Goal: Information Seeking & Learning: Learn about a topic

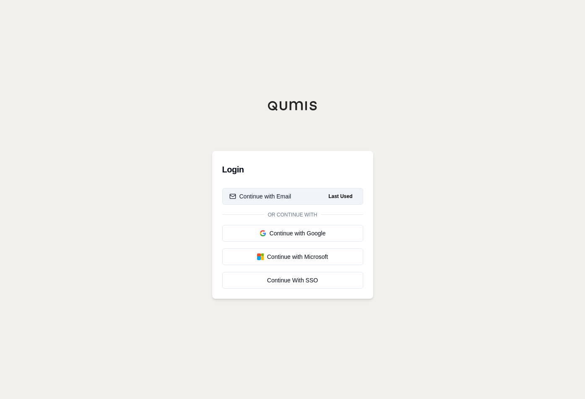
click at [259, 196] on div "Continue with Email" at bounding box center [260, 196] width 62 height 8
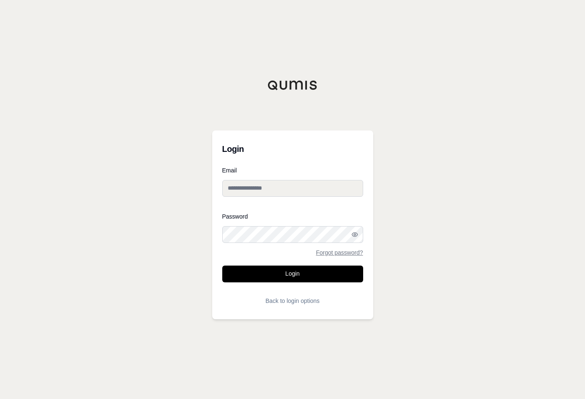
click at [259, 192] on input "Email" at bounding box center [292, 188] width 141 height 17
type input "**********"
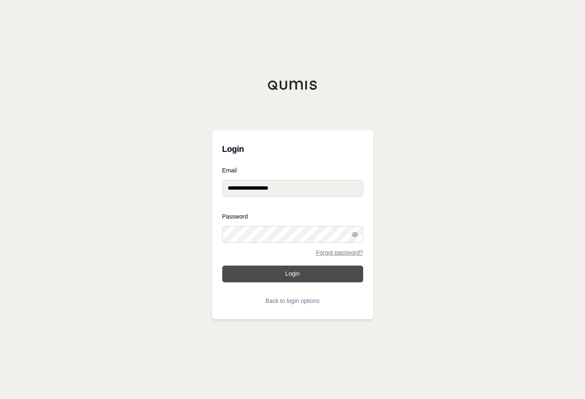
click at [294, 275] on button "Login" at bounding box center [292, 273] width 141 height 17
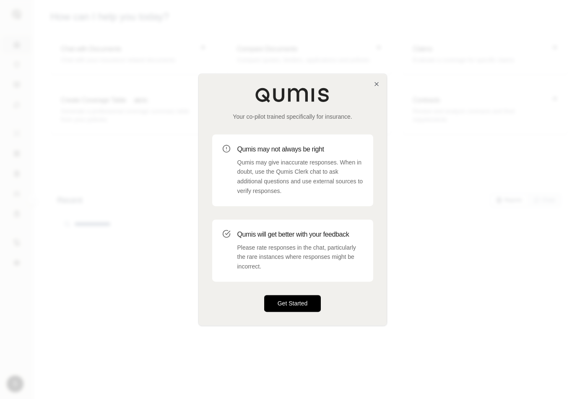
click at [287, 305] on button "Get Started" at bounding box center [292, 303] width 57 height 17
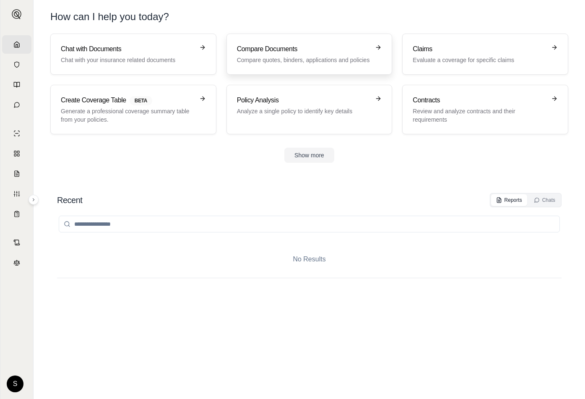
click at [264, 58] on p "Compare quotes, binders, applications and policies" at bounding box center [303, 60] width 133 height 8
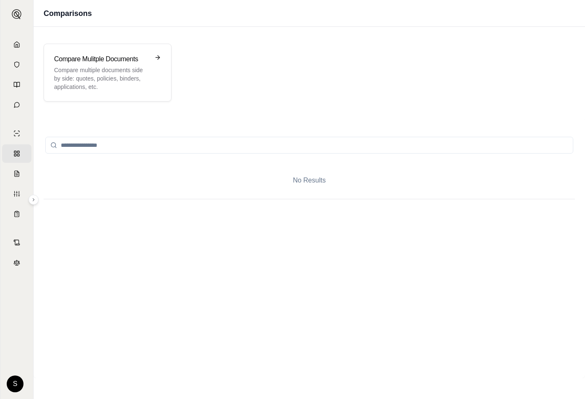
click at [87, 145] on input "search" at bounding box center [309, 145] width 528 height 17
type input "*"
click at [131, 72] on p "Compare multiple documents side by side: quotes, policies, binders, application…" at bounding box center [101, 78] width 95 height 25
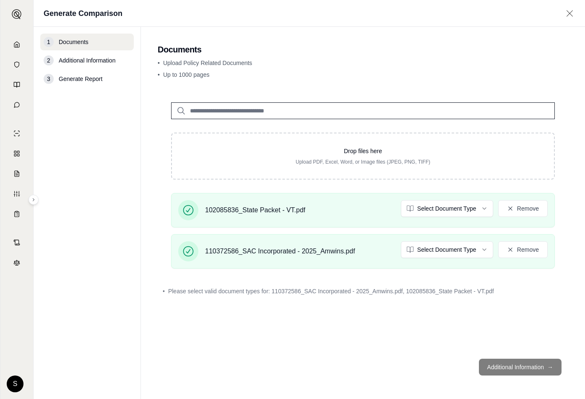
click at [526, 365] on footer "Additional Information →" at bounding box center [363, 367] width 410 height 30
click at [97, 62] on span "Additional Information" at bounding box center [87, 60] width 57 height 8
click at [47, 78] on div "3" at bounding box center [49, 79] width 10 height 10
click at [554, 366] on footer "Additional Information →" at bounding box center [363, 367] width 410 height 30
click at [484, 207] on html "Home Vault Prompts Chats Single Policy Comparisons Claims Custom Report Coverag…" at bounding box center [292, 199] width 585 height 399
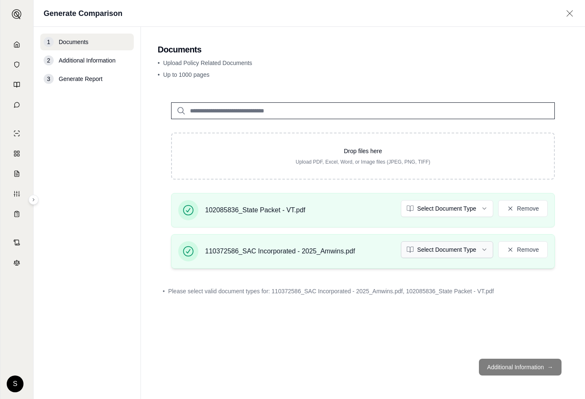
click at [452, 246] on html "Home Vault Prompts Chats Single Policy Comparisons Claims Custom Report Coverag…" at bounding box center [292, 199] width 585 height 399
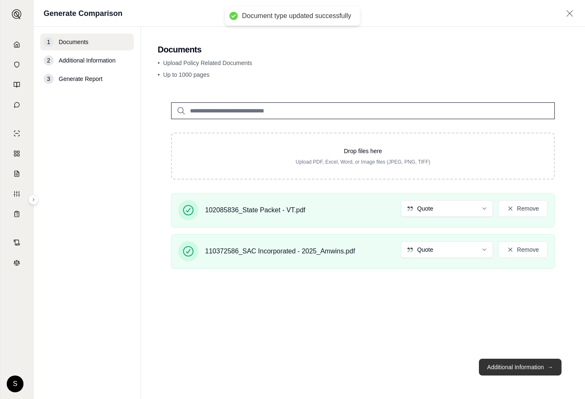
click at [511, 367] on button "Additional Information →" at bounding box center [520, 366] width 83 height 17
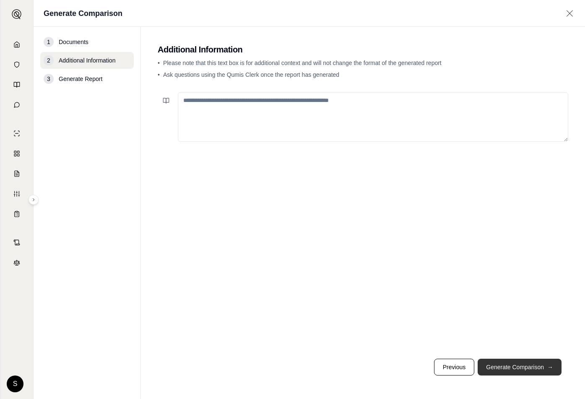
click at [509, 367] on button "Generate Comparison →" at bounding box center [519, 366] width 84 height 17
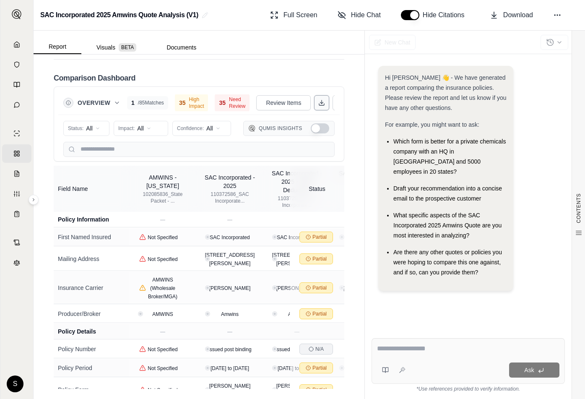
click at [318, 101] on icon at bounding box center [321, 102] width 7 height 7
click at [556, 18] on icon at bounding box center [557, 15] width 8 height 8
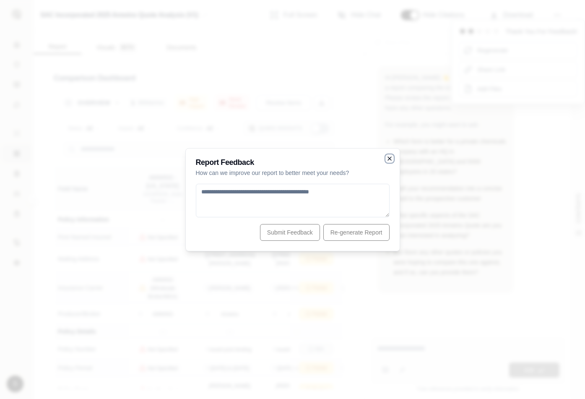
click at [388, 158] on icon "button" at bounding box center [389, 158] width 7 height 7
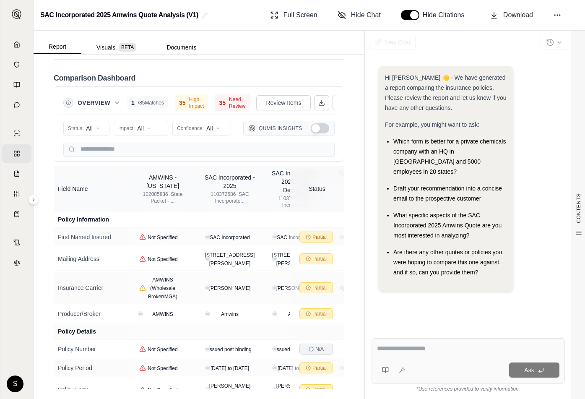
click at [299, 45] on div "Report Visuals BETA Documents" at bounding box center [199, 42] width 331 height 23
click at [371, 65] on div "Hi [PERSON_NAME] 👋 - We have generated a report comparing the insurance policie…" at bounding box center [467, 191] width 193 height 265
click at [58, 45] on button "Report" at bounding box center [58, 47] width 48 height 14
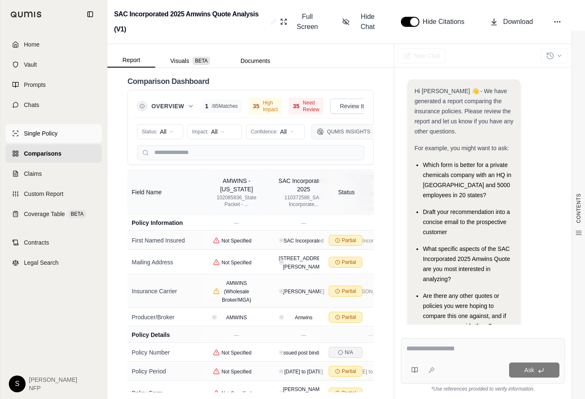
scroll to position [2157, 0]
click at [53, 44] on link "Home" at bounding box center [53, 44] width 96 height 18
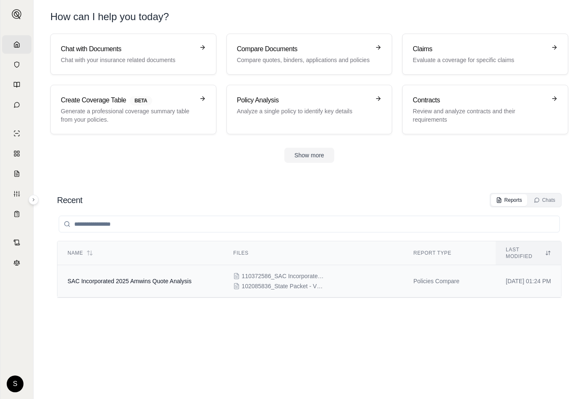
click at [135, 281] on td "SAC Incorporated 2025 Amwins Quote Analysis" at bounding box center [140, 281] width 166 height 32
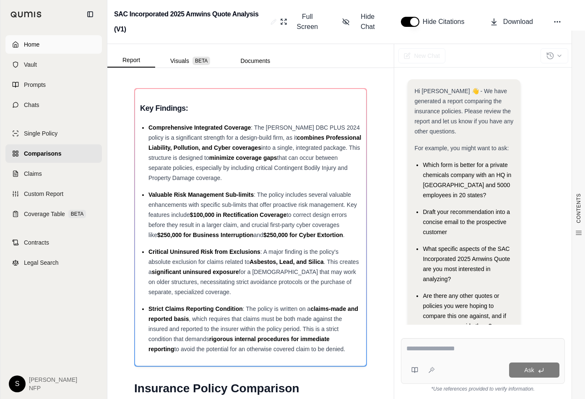
click at [21, 39] on link "Home" at bounding box center [53, 44] width 96 height 18
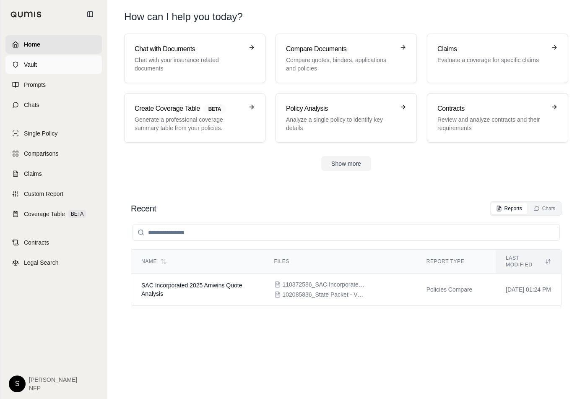
click at [24, 68] on span "Vault" at bounding box center [30, 64] width 13 height 8
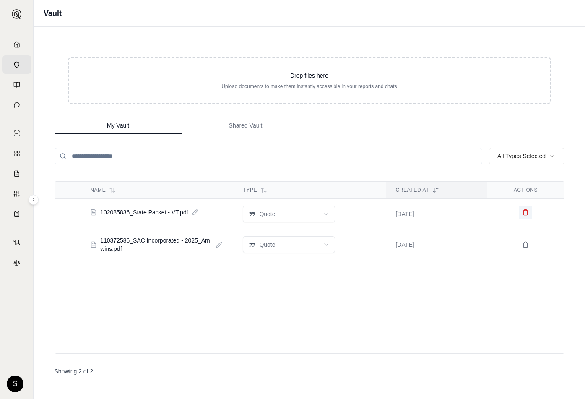
click at [524, 213] on icon at bounding box center [525, 212] width 7 height 7
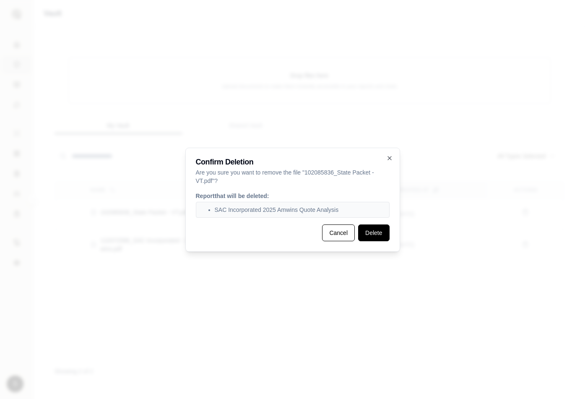
click at [375, 237] on button "Delete" at bounding box center [373, 232] width 31 height 17
click at [368, 237] on button "Deleting..." at bounding box center [368, 232] width 41 height 17
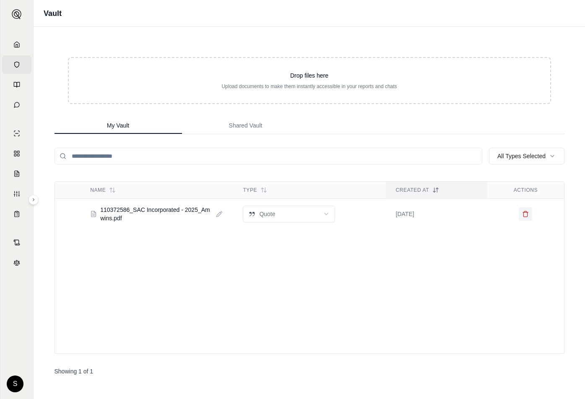
click at [523, 212] on icon at bounding box center [525, 213] width 7 height 7
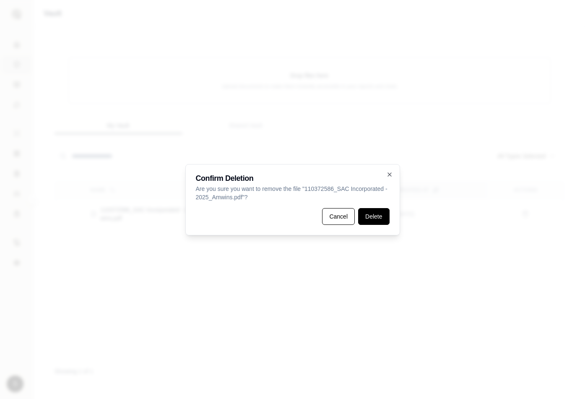
click at [371, 213] on button "Delete" at bounding box center [373, 216] width 31 height 17
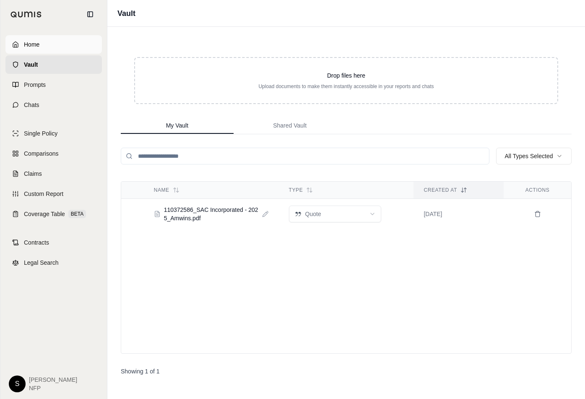
click at [22, 42] on link "Home" at bounding box center [53, 44] width 96 height 18
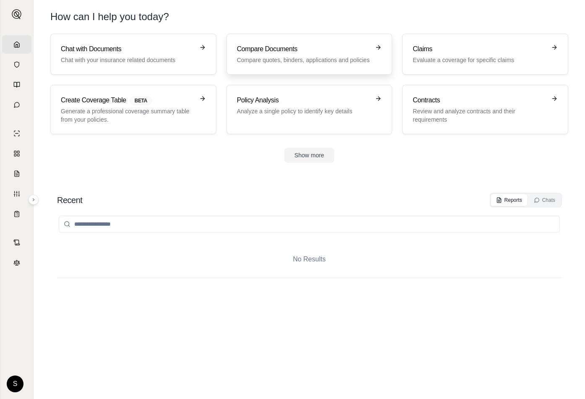
click at [293, 53] on h3 "Compare Documents" at bounding box center [303, 49] width 133 height 10
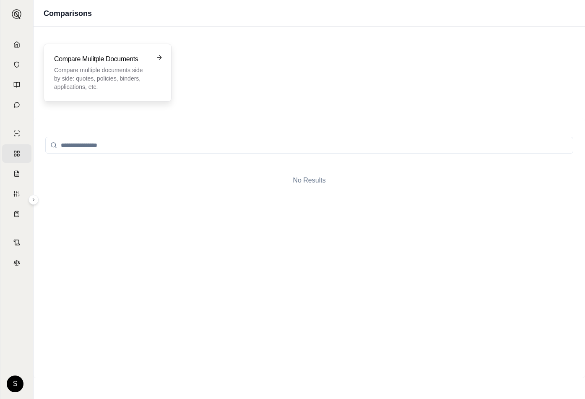
click at [100, 69] on p "Compare multiple documents side by side: quotes, policies, binders, application…" at bounding box center [101, 78] width 95 height 25
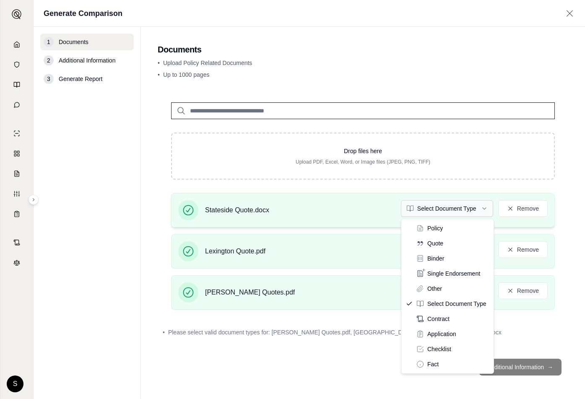
click at [484, 207] on html "Home Vault Prompts Chats Single Policy Comparisons Claims Custom Report Coverag…" at bounding box center [292, 199] width 585 height 399
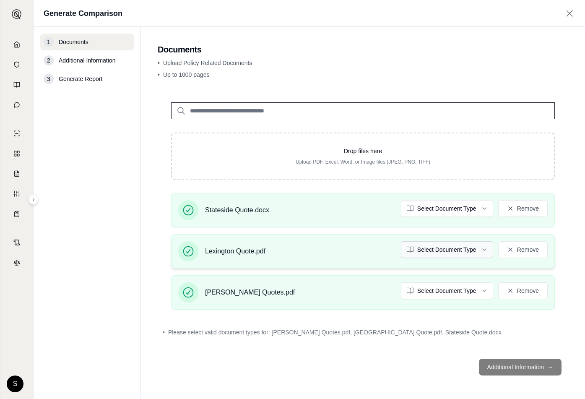
click at [447, 250] on html "Home Vault Prompts Chats Single Policy Comparisons Claims Custom Report Coverag…" at bounding box center [292, 199] width 585 height 399
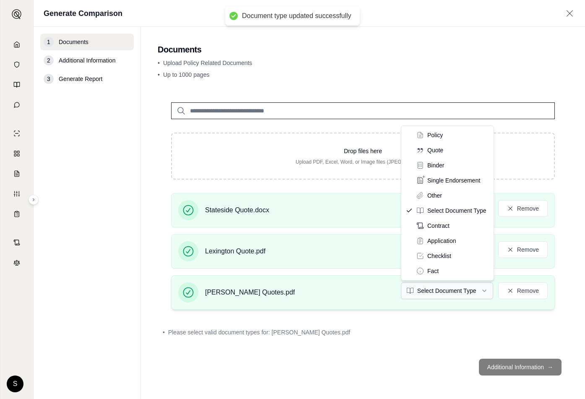
click at [463, 292] on html "Document type updated successfully Document type updated successfully Home Vaul…" at bounding box center [292, 199] width 585 height 399
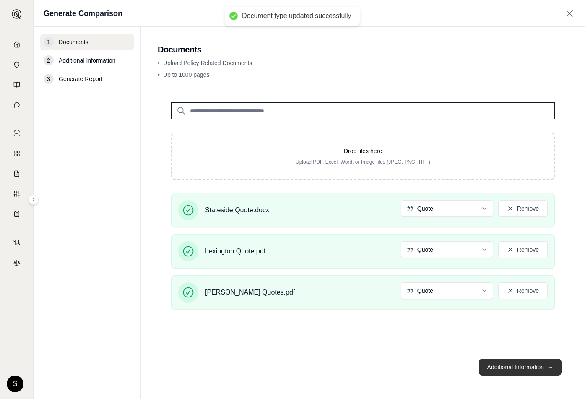
click at [515, 367] on button "Additional Information →" at bounding box center [520, 366] width 83 height 17
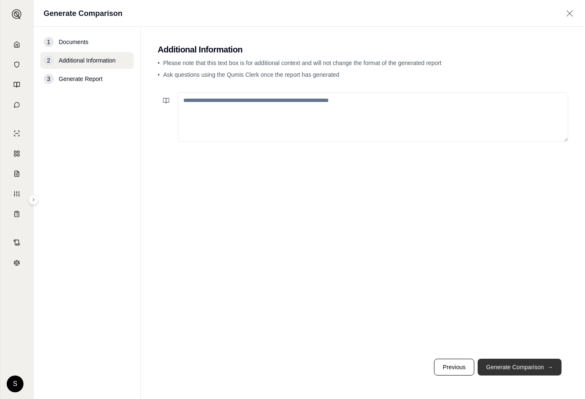
click at [503, 366] on button "Generate Comparison →" at bounding box center [519, 366] width 84 height 17
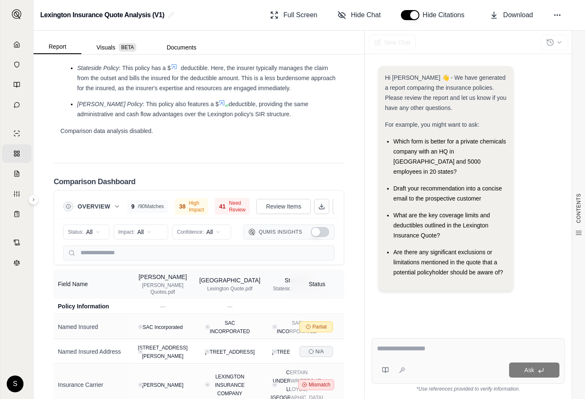
scroll to position [2333, 0]
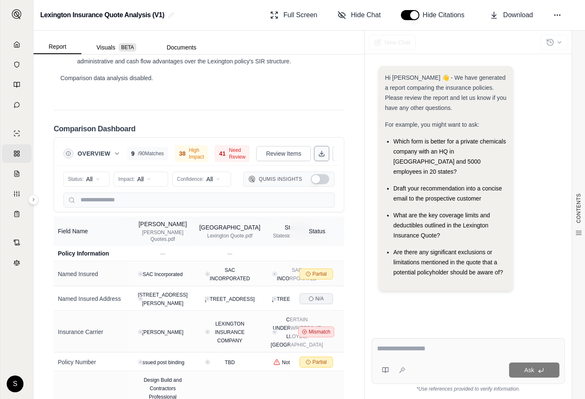
click at [320, 153] on polyline at bounding box center [321, 153] width 3 height 1
click at [417, 352] on textarea at bounding box center [468, 348] width 182 height 10
type textarea "**********"
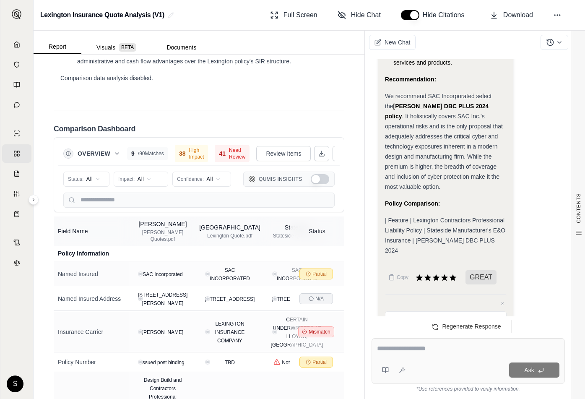
click at [490, 343] on div "Cancel Submit" at bounding box center [446, 349] width 122 height 12
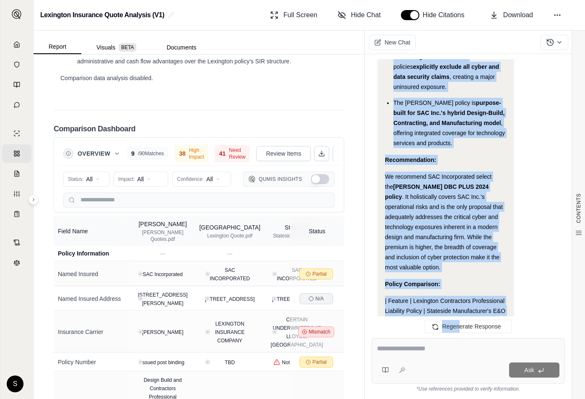
scroll to position [2180, 0]
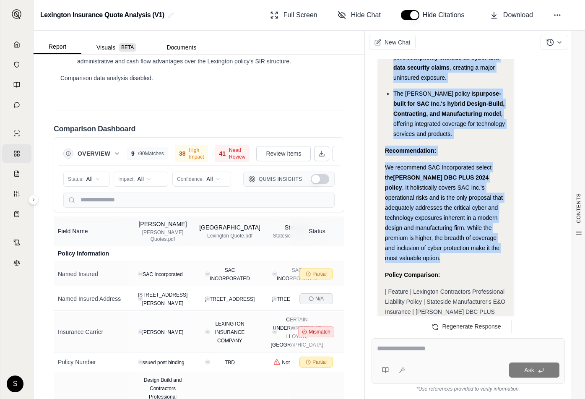
drag, startPoint x: 386, startPoint y: 127, endPoint x: 420, endPoint y: 215, distance: 94.1
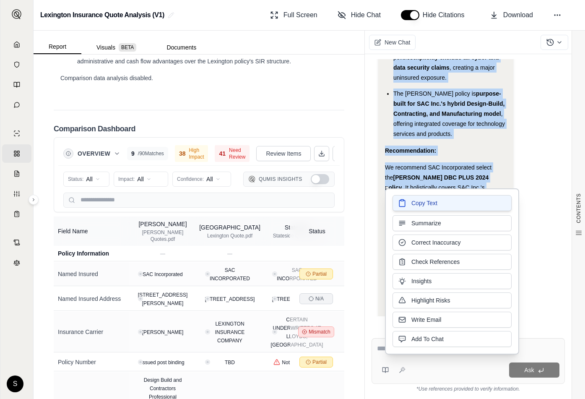
click at [409, 208] on button "Copy Text" at bounding box center [451, 203] width 119 height 16
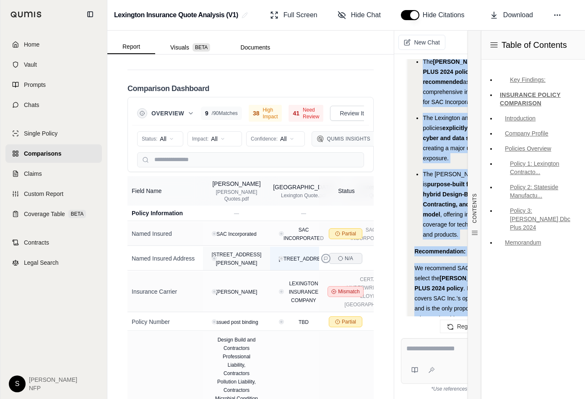
scroll to position [2622, 0]
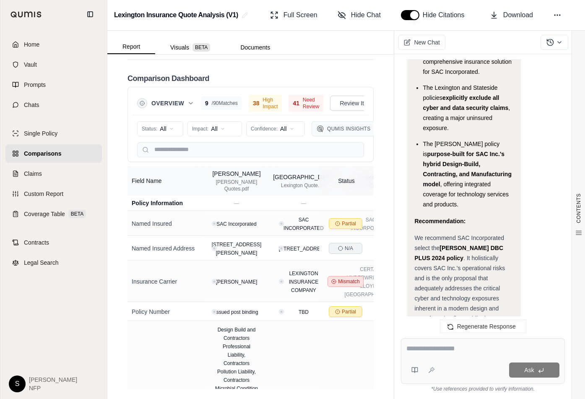
click at [451, 344] on textarea at bounding box center [482, 348] width 153 height 10
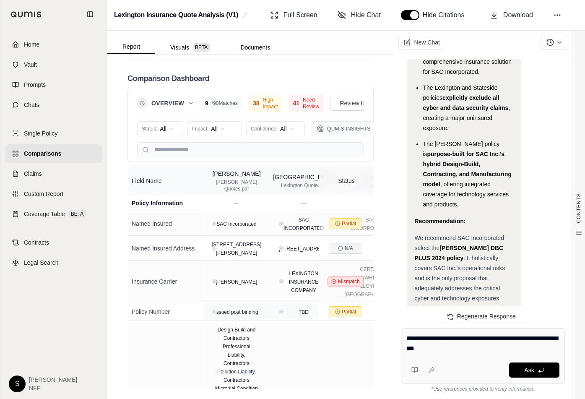
type textarea "**********"
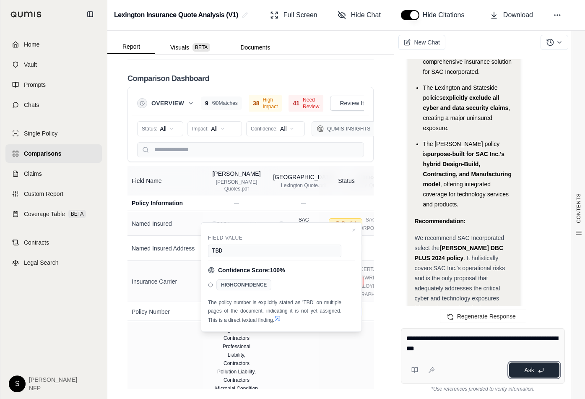
click at [530, 370] on span "Ask" at bounding box center [529, 369] width 10 height 7
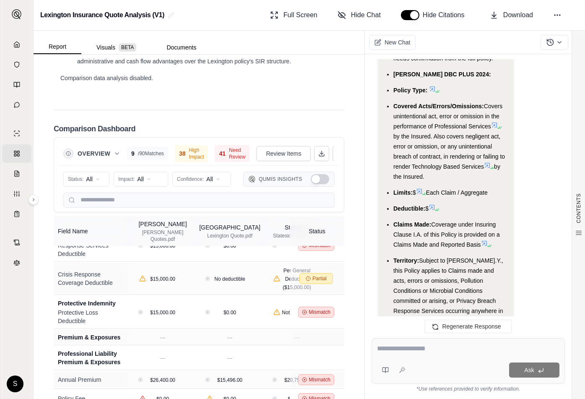
scroll to position [964, 0]
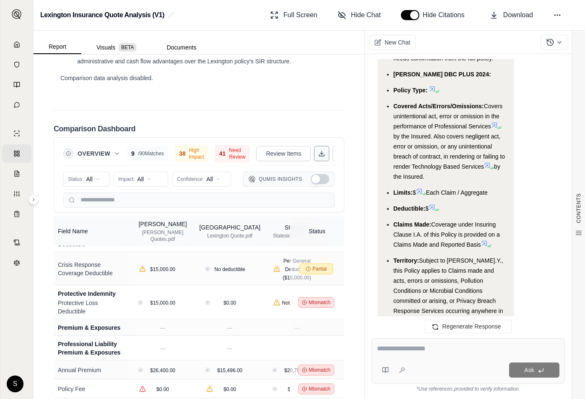
click at [318, 150] on icon at bounding box center [321, 153] width 7 height 7
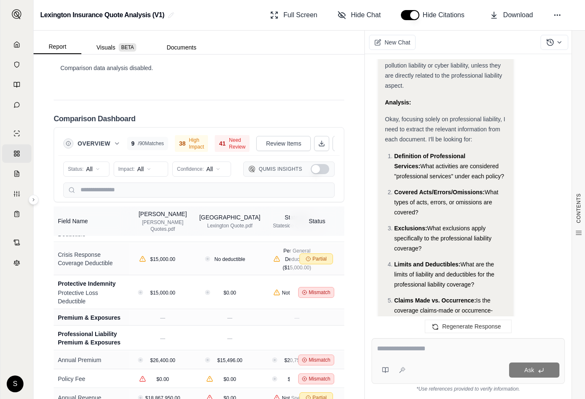
scroll to position [2668, 0]
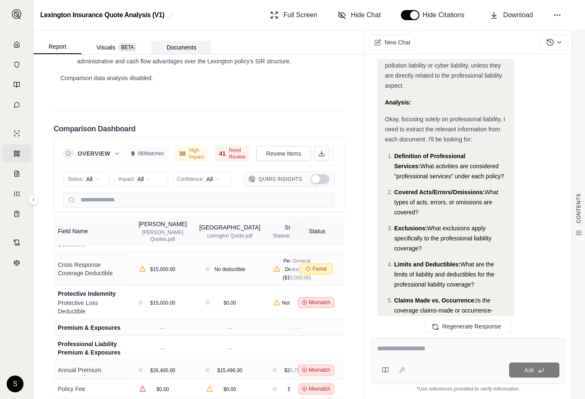
click at [183, 46] on button "Documents" at bounding box center [181, 47] width 60 height 13
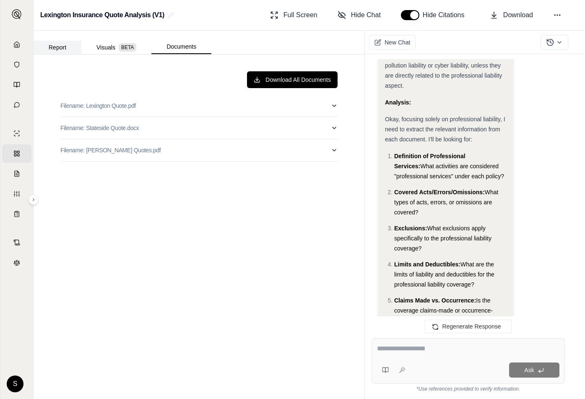
click at [48, 47] on button "Report" at bounding box center [58, 47] width 48 height 13
